Goal: Information Seeking & Learning: Learn about a topic

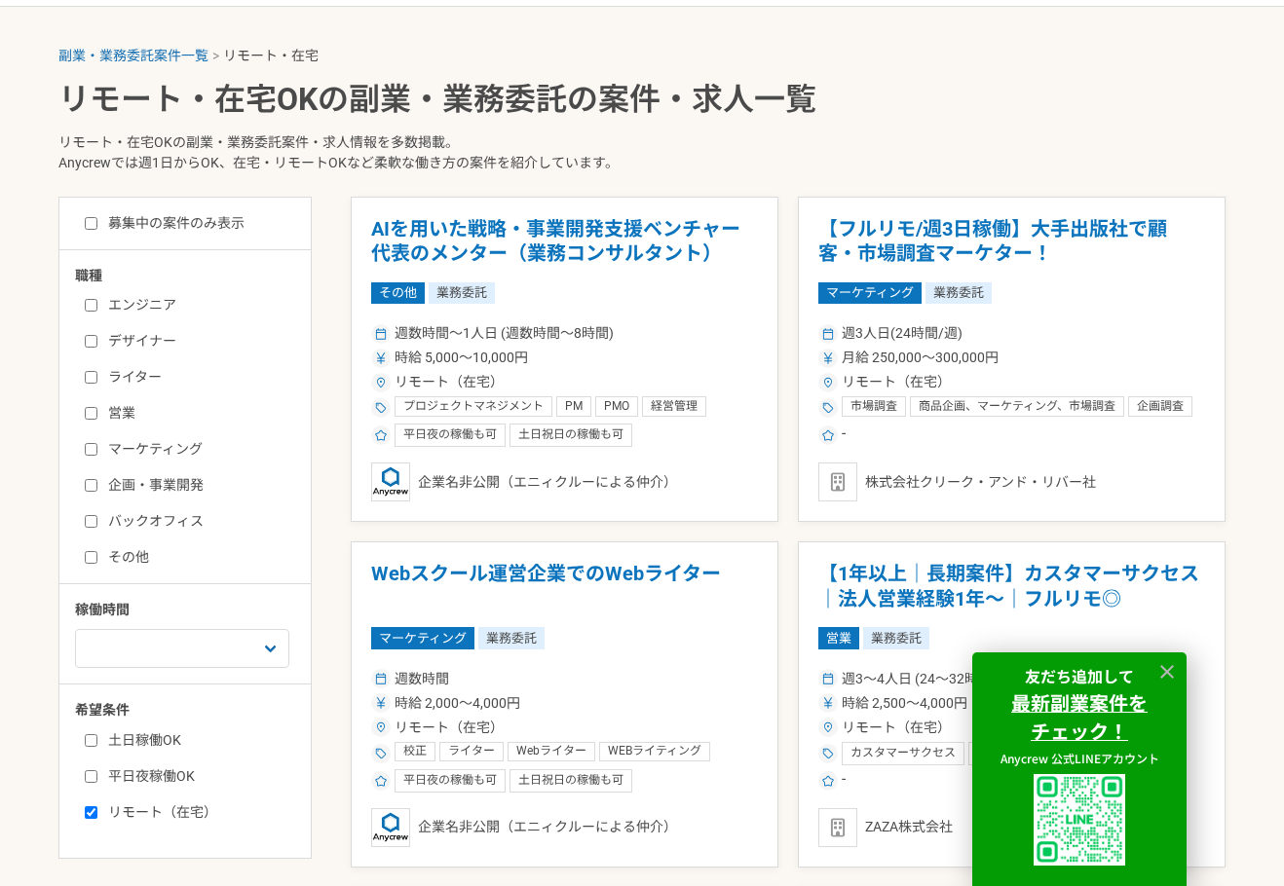
scroll to position [390, 0]
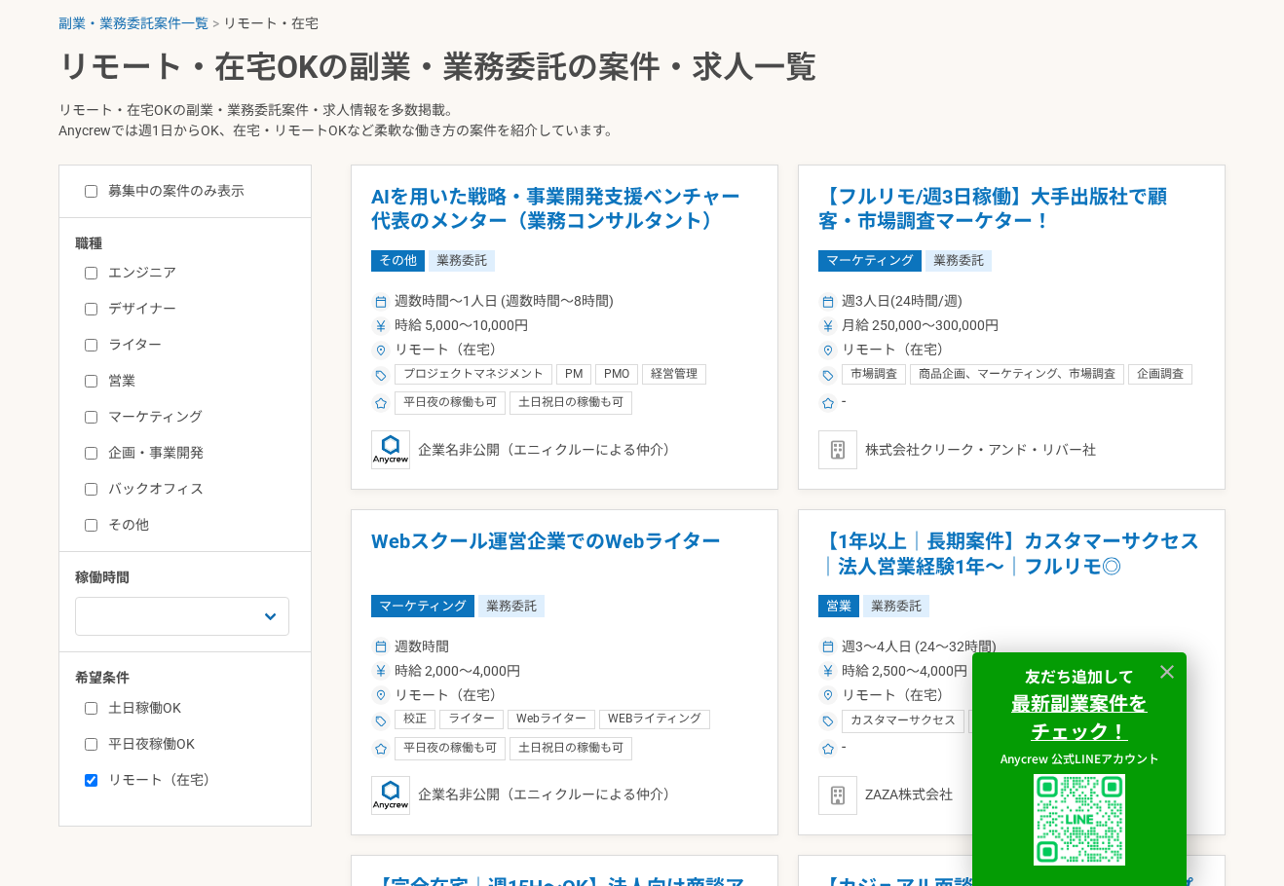
click at [147, 272] on label "エンジニア" at bounding box center [197, 273] width 224 height 20
click at [97, 272] on input "エンジニア" at bounding box center [91, 273] width 13 height 13
checkbox input "true"
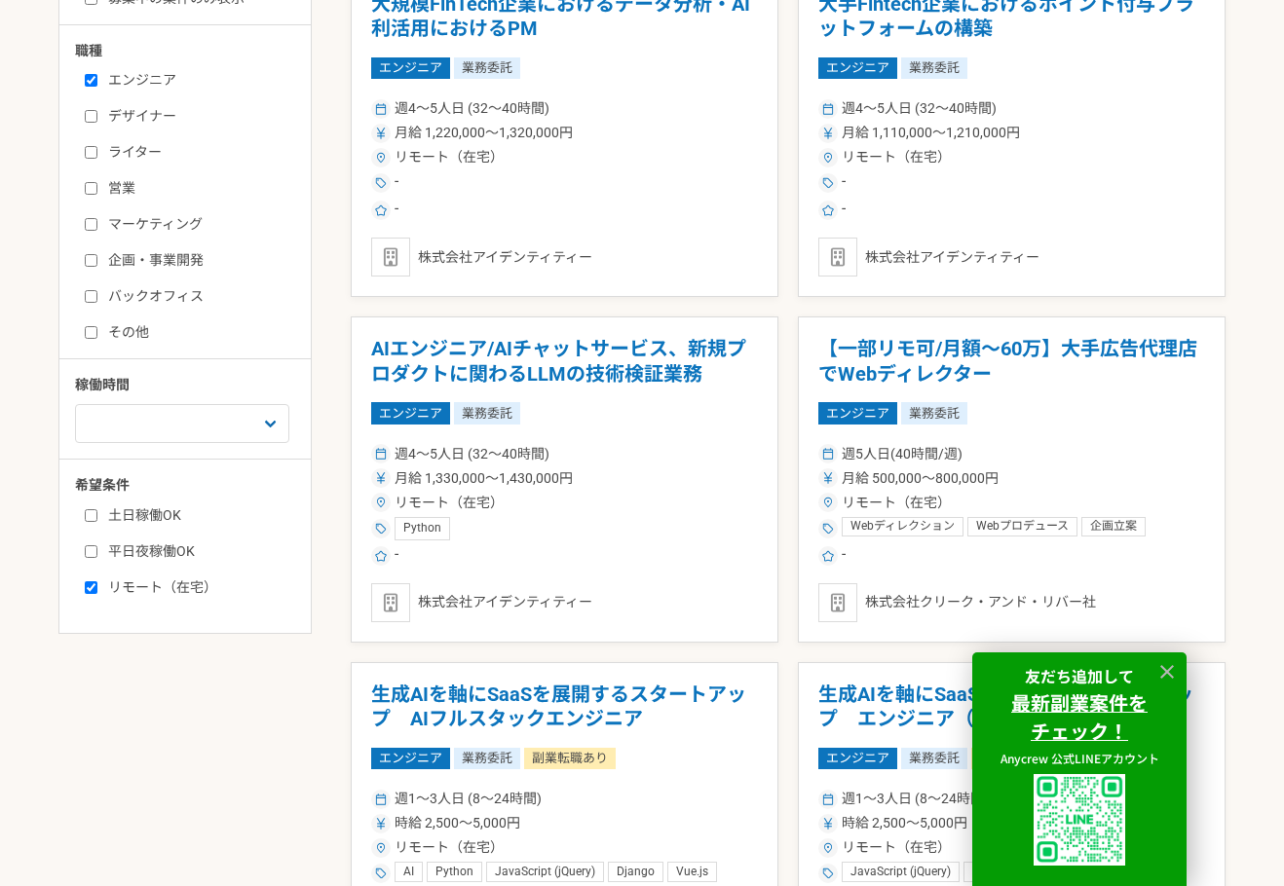
scroll to position [584, 0]
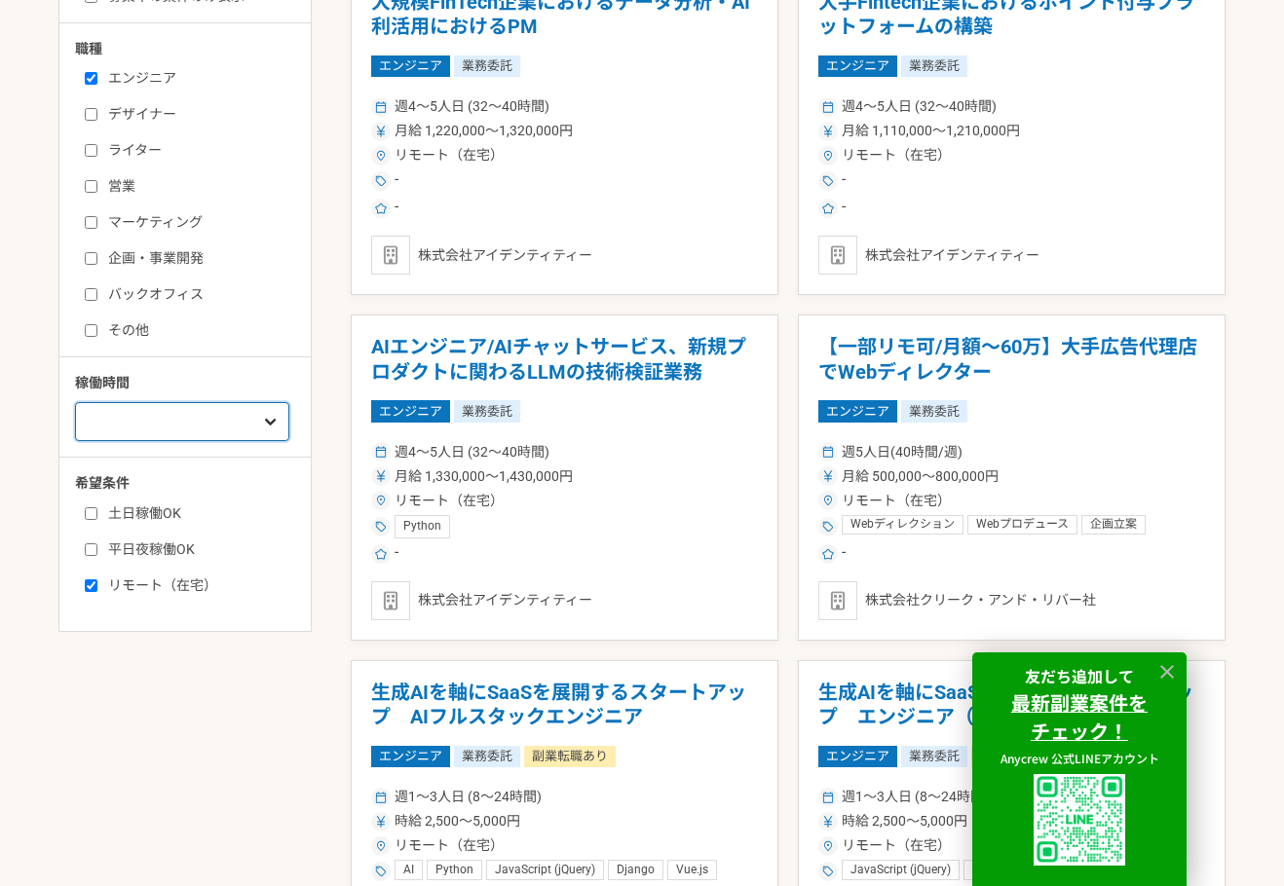
click at [232, 424] on select "週1人日（8時間）以下 週2人日（16時間）以下 週3人日（24時間）以下 週4人日（32時間）以下 週5人日（40時間）以下" at bounding box center [182, 421] width 214 height 39
select select "2"
click at [75, 402] on select "週1人日（8時間）以下 週2人日（16時間）以下 週3人日（24時間）以下 週4人日（32時間）以下 週5人日（40時間）以下" at bounding box center [182, 421] width 214 height 39
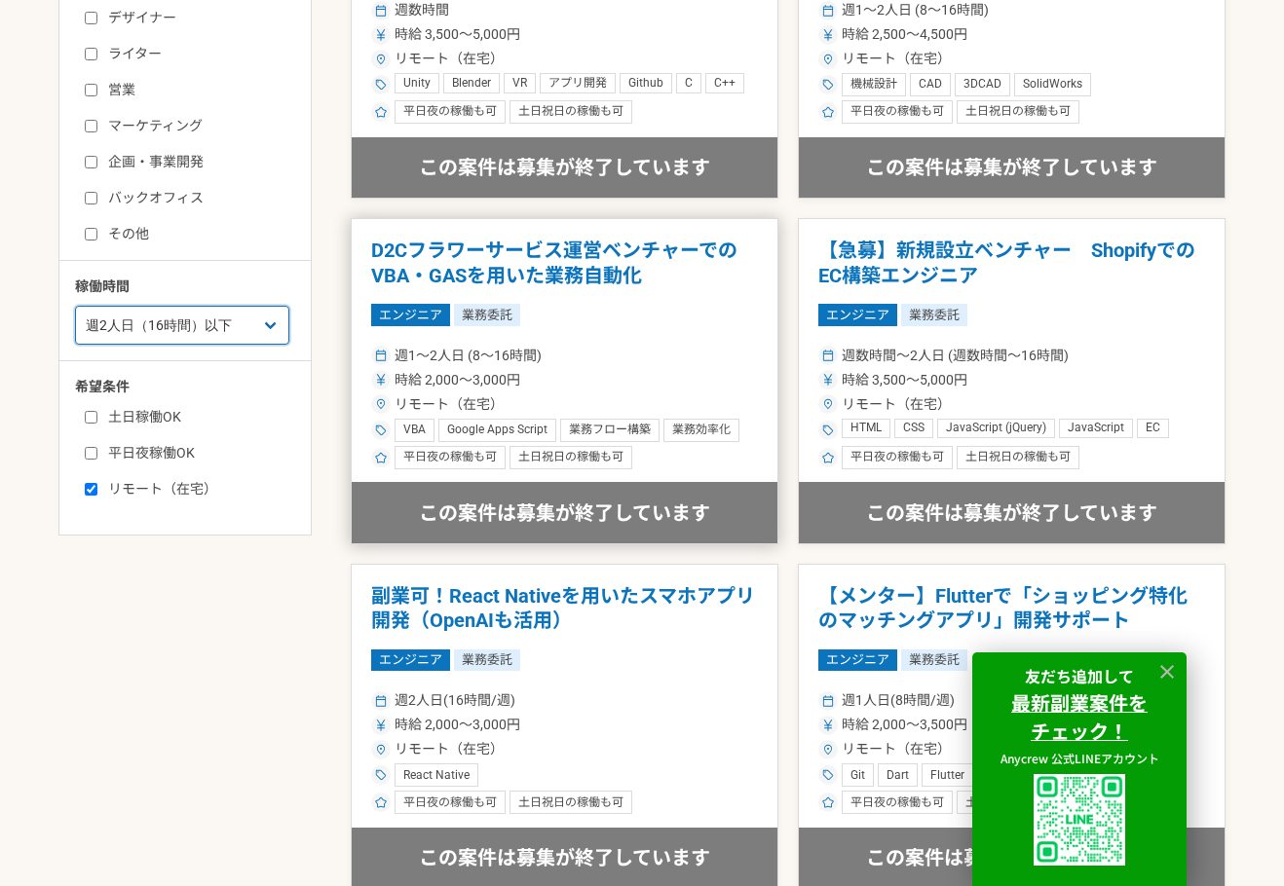
scroll to position [682, 0]
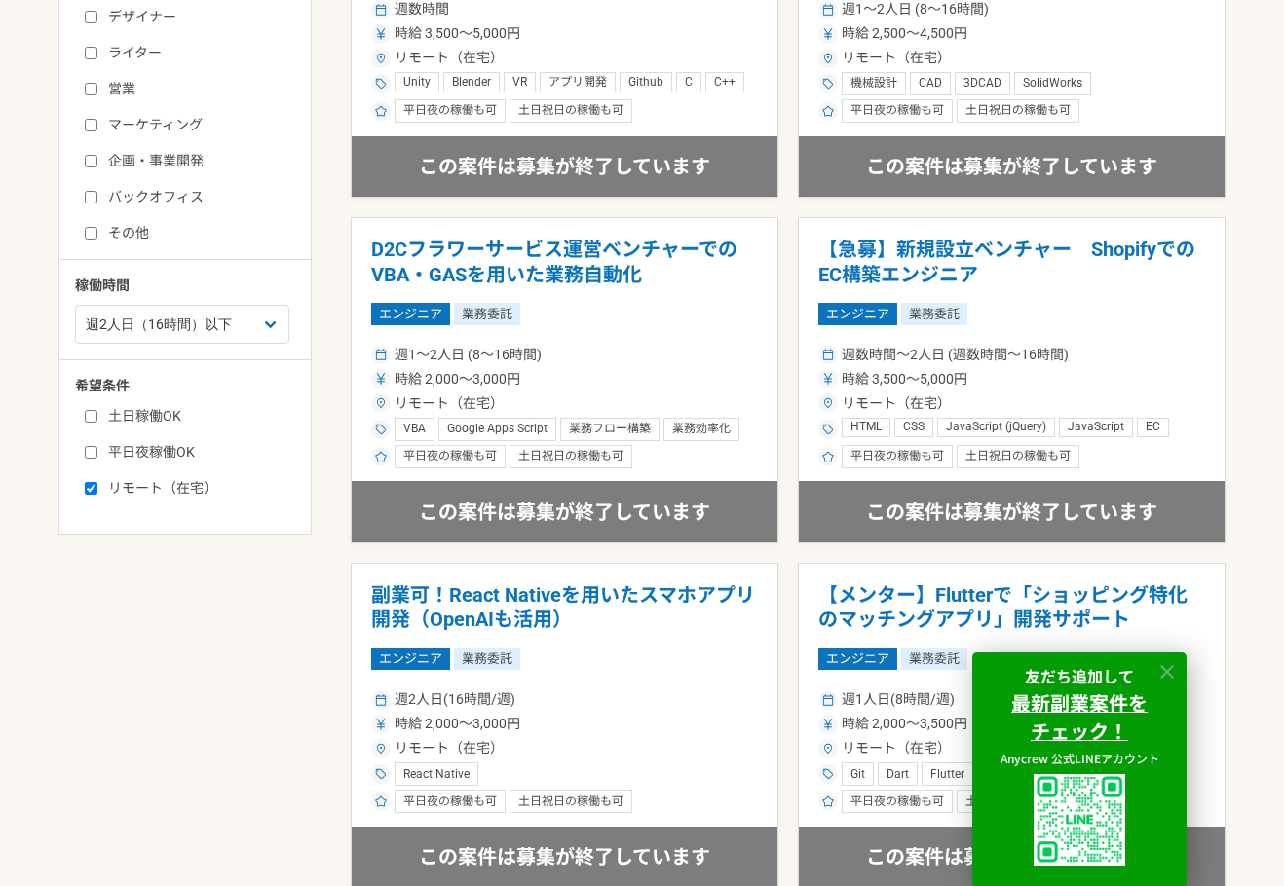
click at [1175, 673] on icon at bounding box center [1167, 672] width 22 height 22
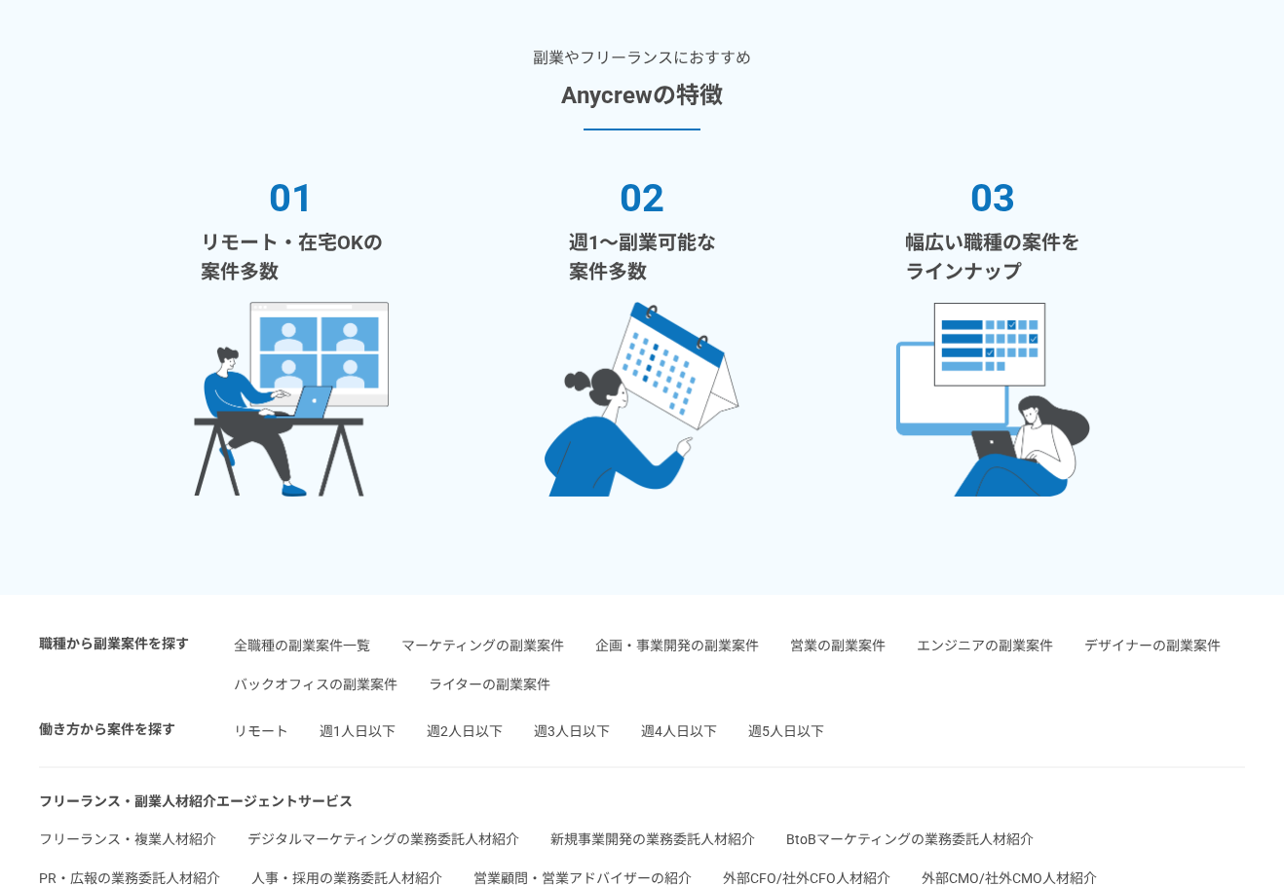
scroll to position [3352, 0]
